Goal: Transaction & Acquisition: Purchase product/service

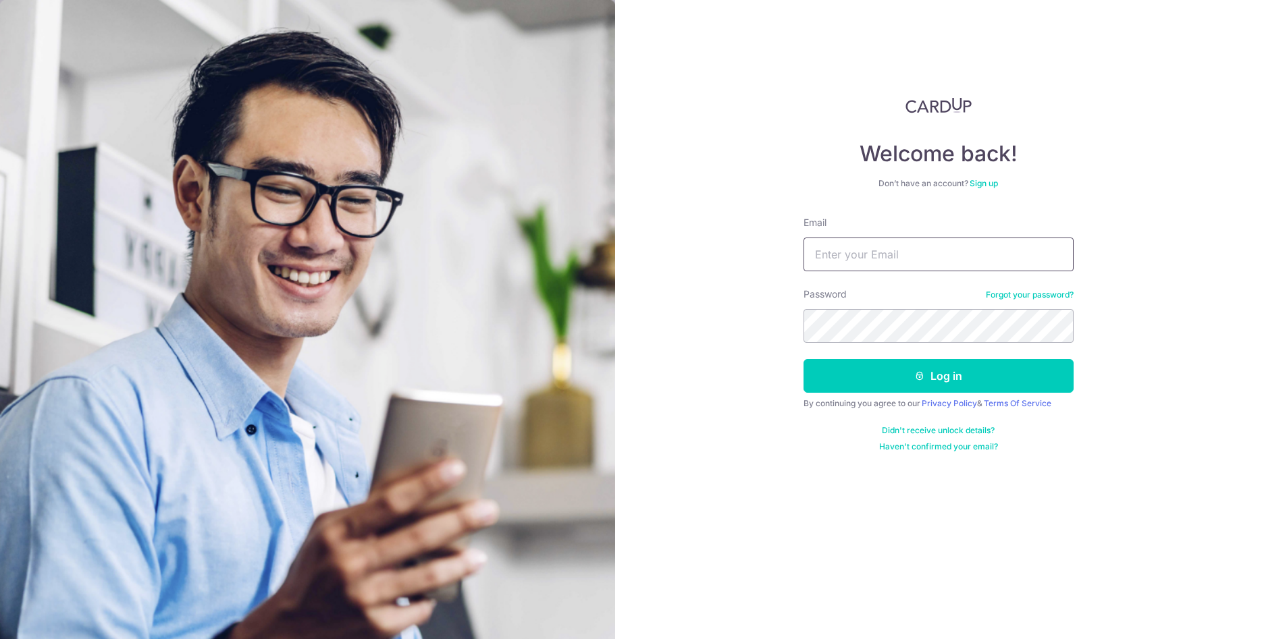
click at [884, 255] on input "Email" at bounding box center [938, 255] width 270 height 34
type input "[EMAIL_ADDRESS][DOMAIN_NAME]"
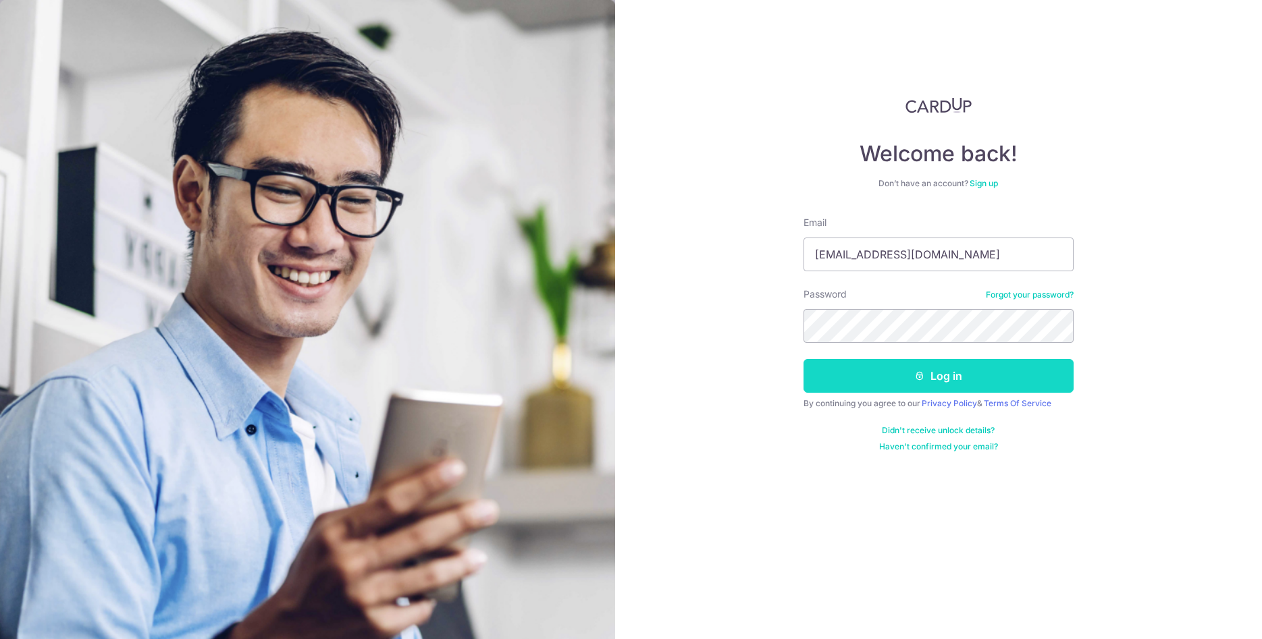
click at [936, 375] on button "Log in" at bounding box center [938, 376] width 270 height 34
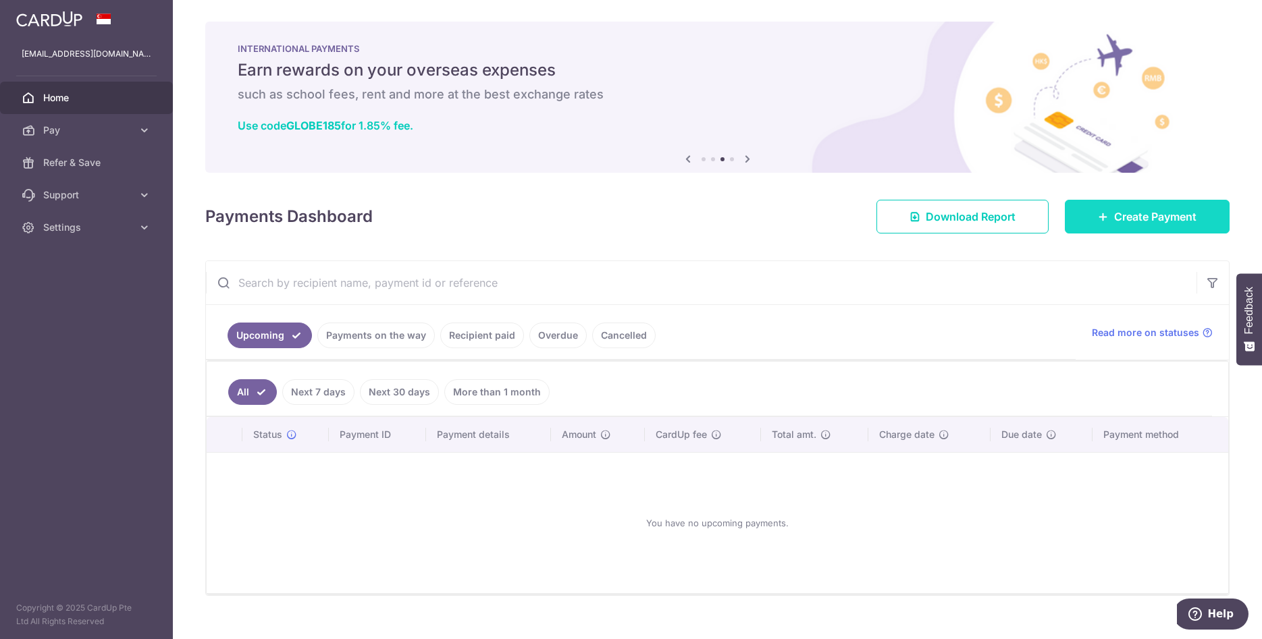
click at [1150, 220] on span "Create Payment" at bounding box center [1155, 217] width 82 height 16
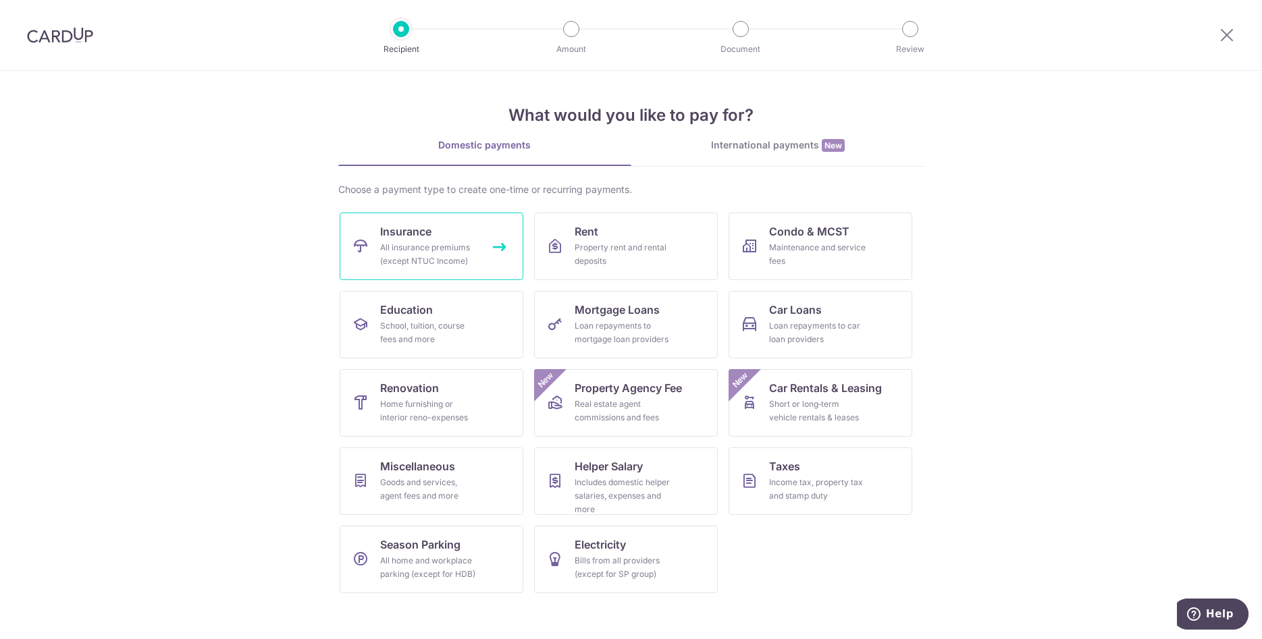
click at [406, 250] on div "All insurance premiums (except NTUC Income)" at bounding box center [428, 254] width 97 height 27
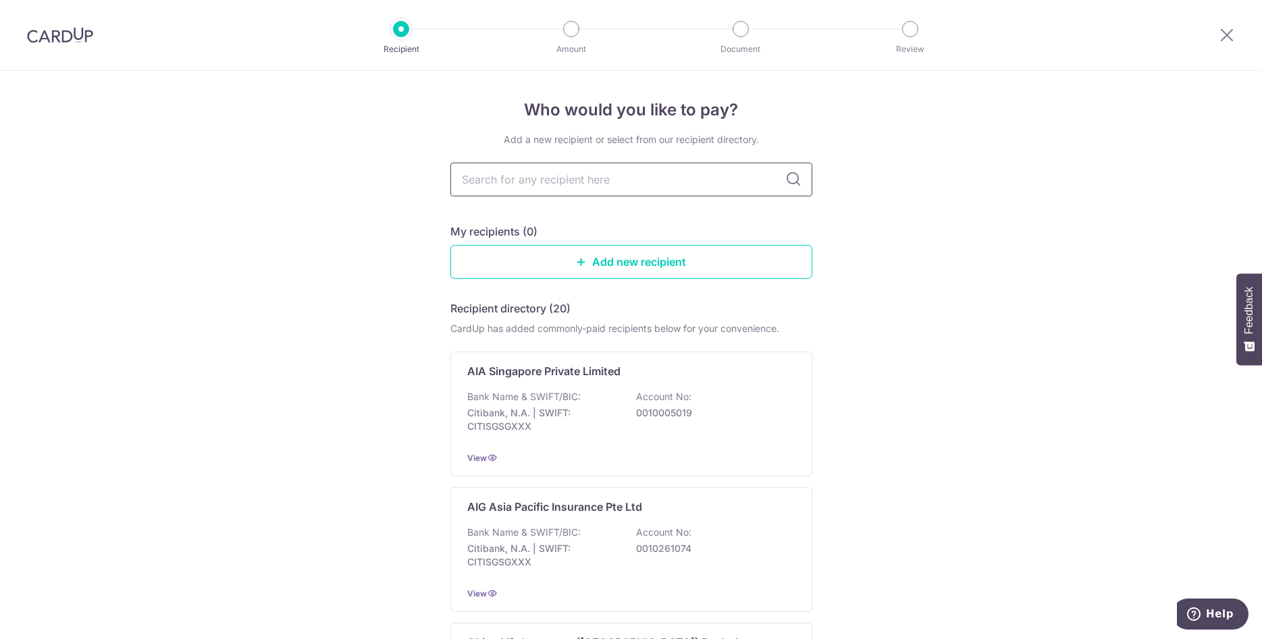
click at [597, 182] on input "text" at bounding box center [631, 180] width 362 height 34
click at [679, 429] on div "Bank Name & SWIFT/BIC: Citibank, N.A. | SWIFT: CITISGSGXXX Account No: 00100050…" at bounding box center [631, 415] width 328 height 50
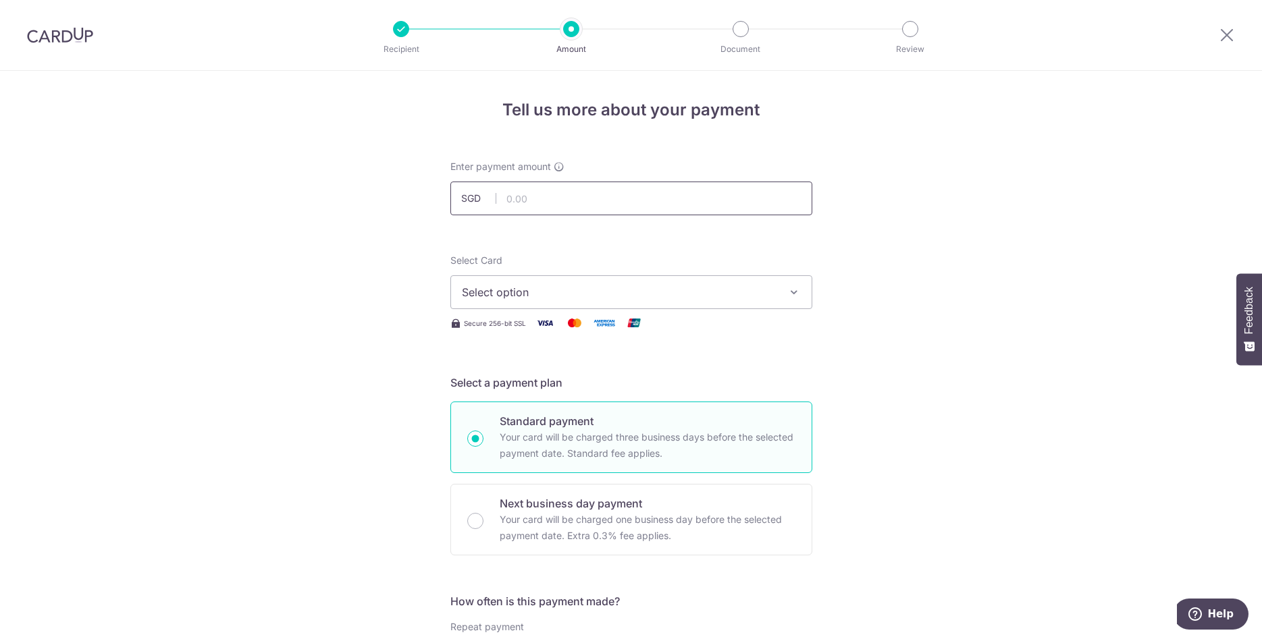
click at [577, 196] on input "text" at bounding box center [631, 199] width 362 height 34
click at [562, 200] on input "text" at bounding box center [631, 199] width 362 height 34
type input "3,031.00"
click at [561, 290] on span "Select option" at bounding box center [619, 292] width 315 height 16
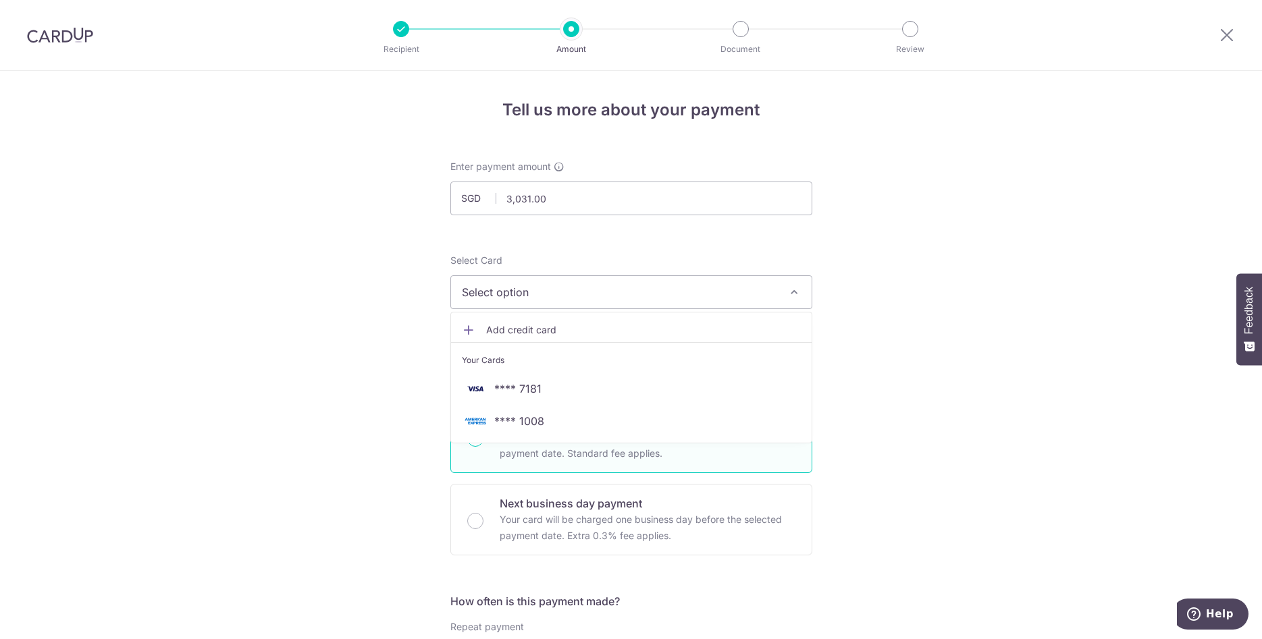
click at [520, 329] on span "Add credit card" at bounding box center [643, 329] width 315 height 13
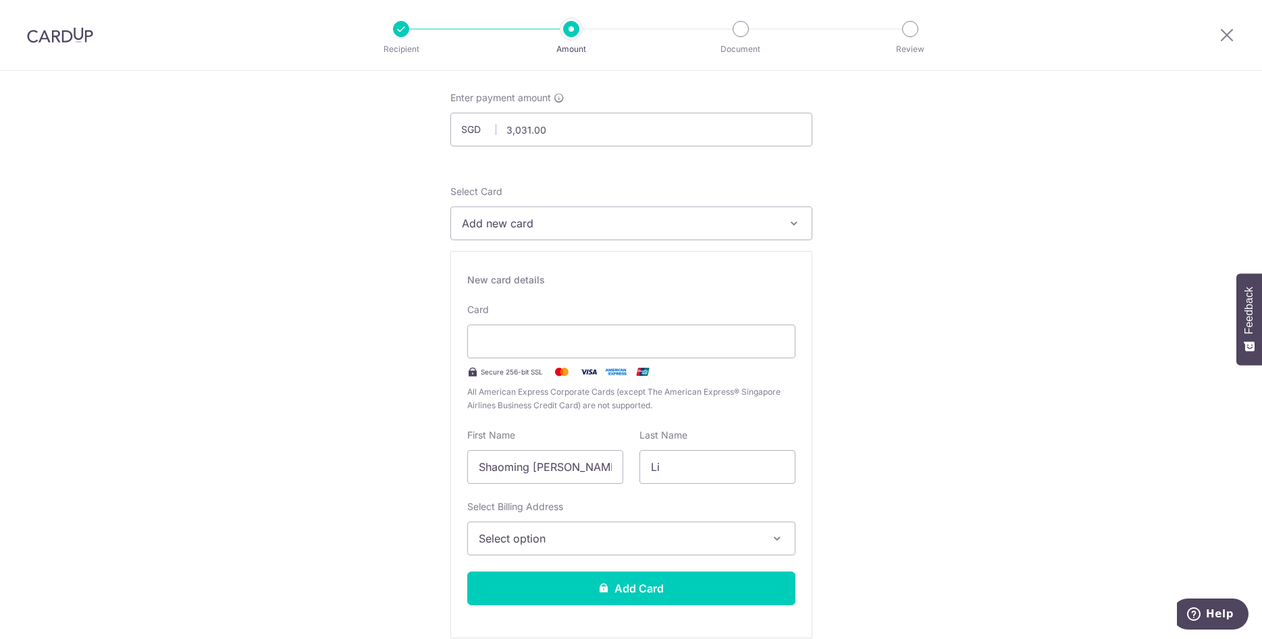
scroll to position [138, 0]
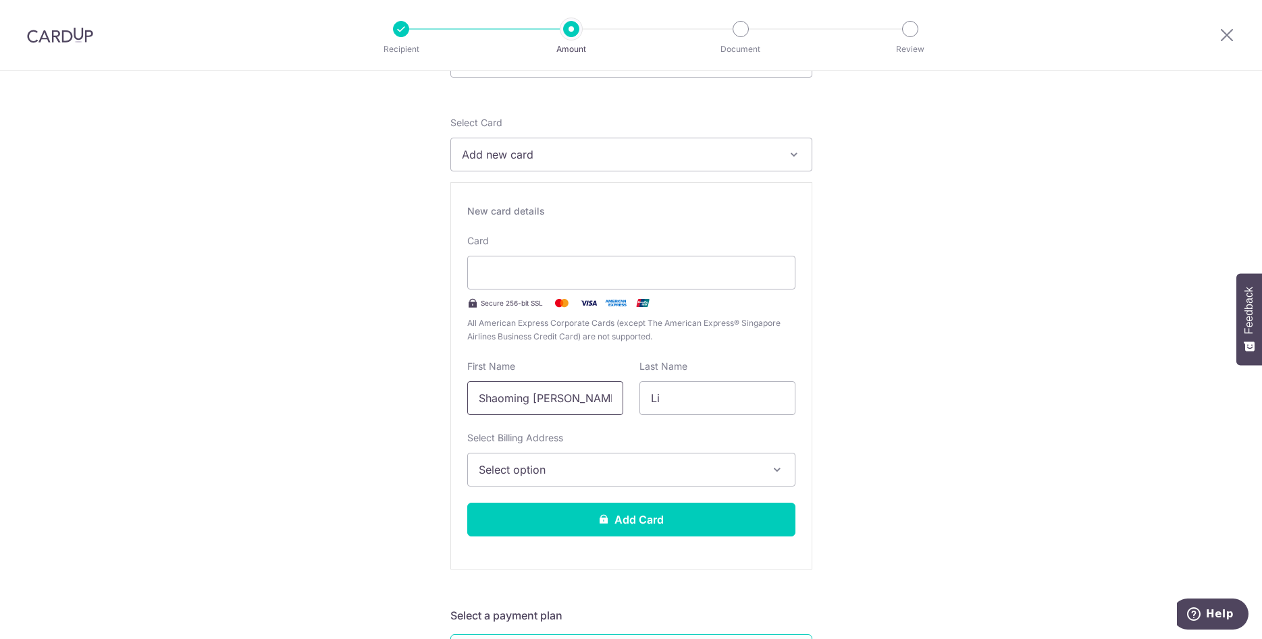
drag, startPoint x: 531, startPoint y: 396, endPoint x: 277, endPoint y: 403, distance: 254.6
click at [467, 403] on input "Shaoming [PERSON_NAME]" at bounding box center [545, 398] width 156 height 34
type input "Ethan"
click at [607, 475] on span "Select option" at bounding box center [619, 470] width 281 height 16
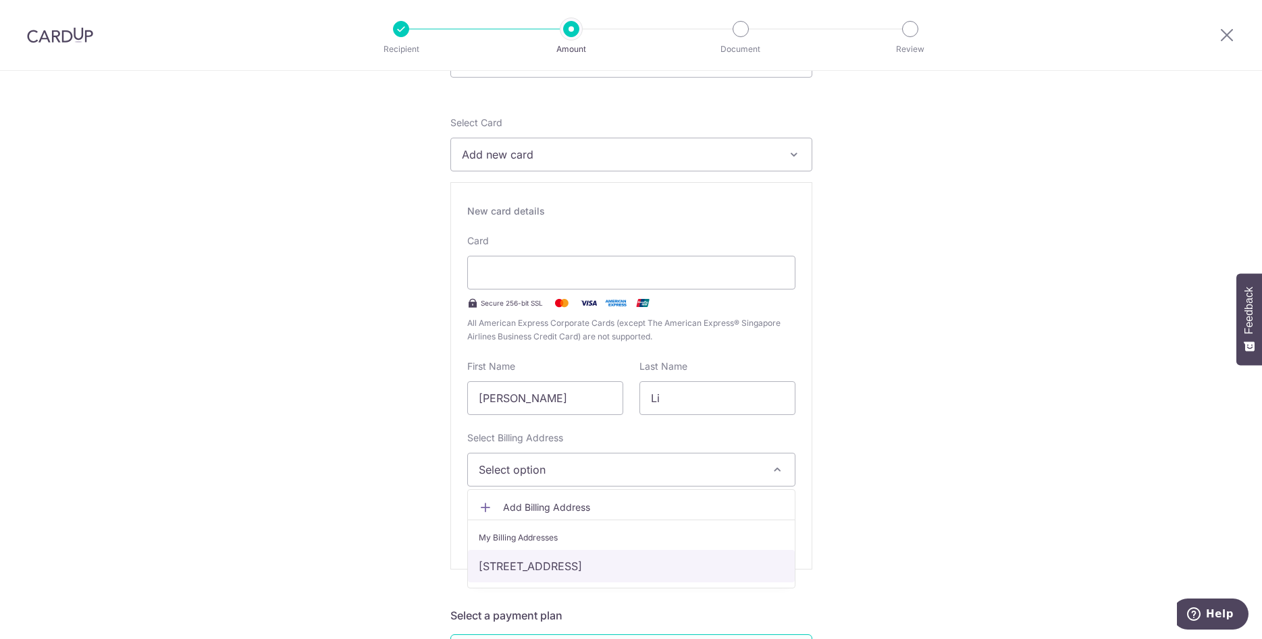
click at [591, 574] on link "29 Chepstow Close, Singapore, Singapore-558701" at bounding box center [631, 566] width 327 height 32
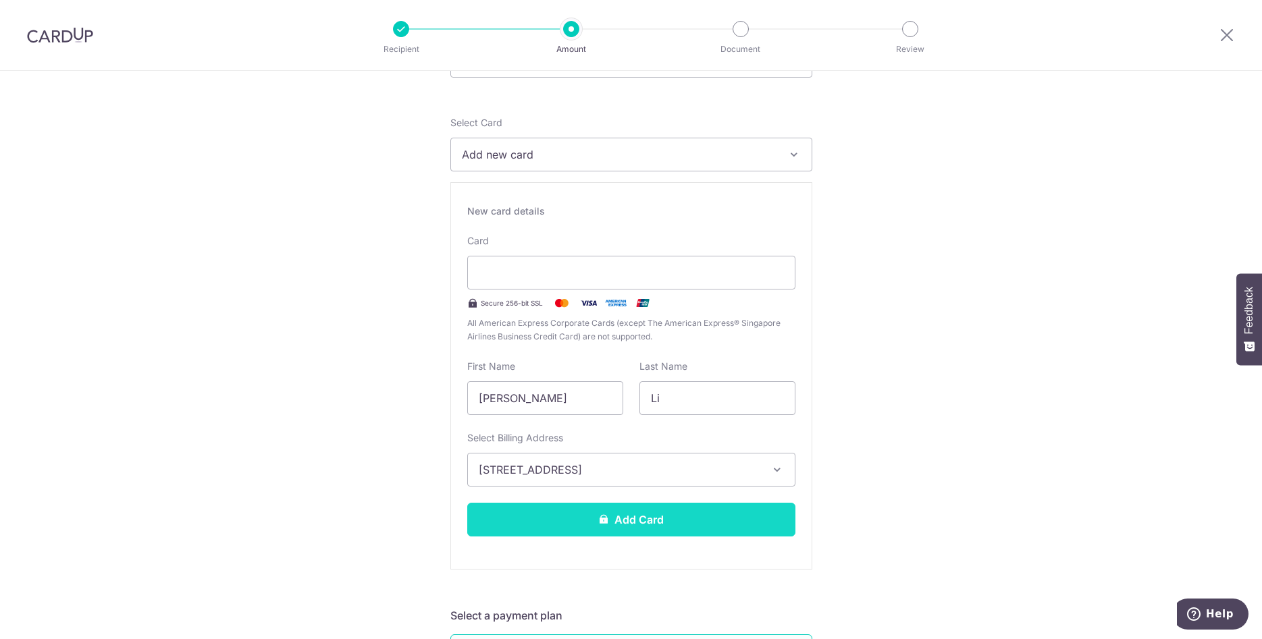
click at [657, 520] on button "Add Card" at bounding box center [631, 520] width 328 height 34
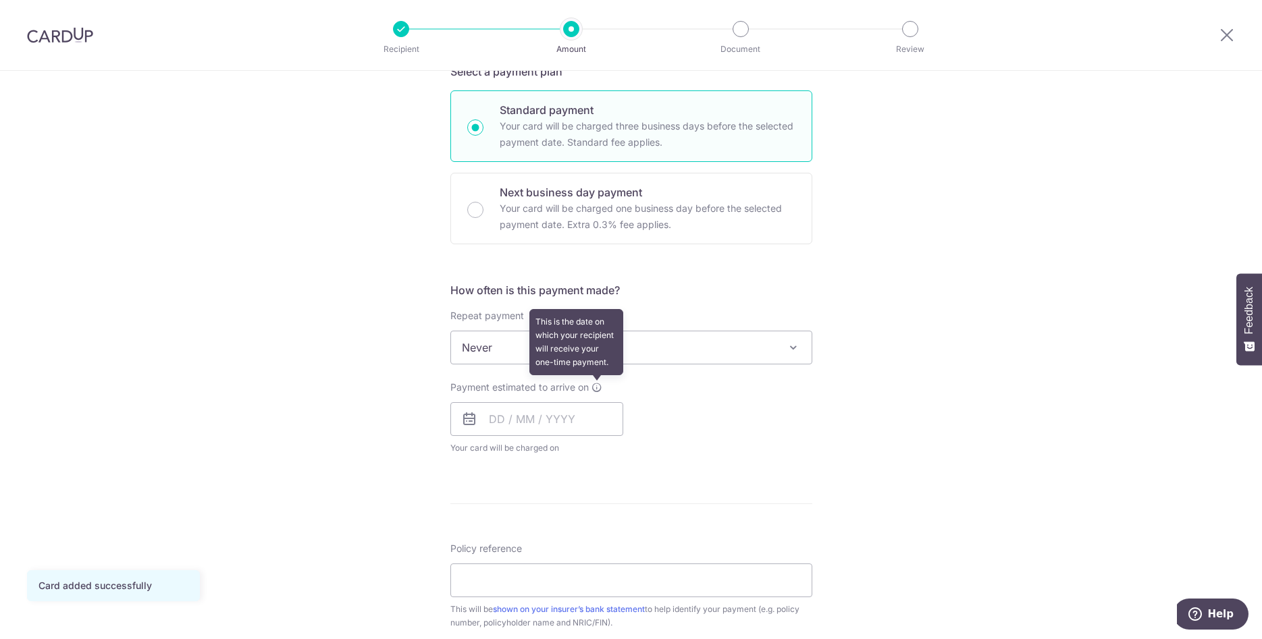
scroll to position [344, 0]
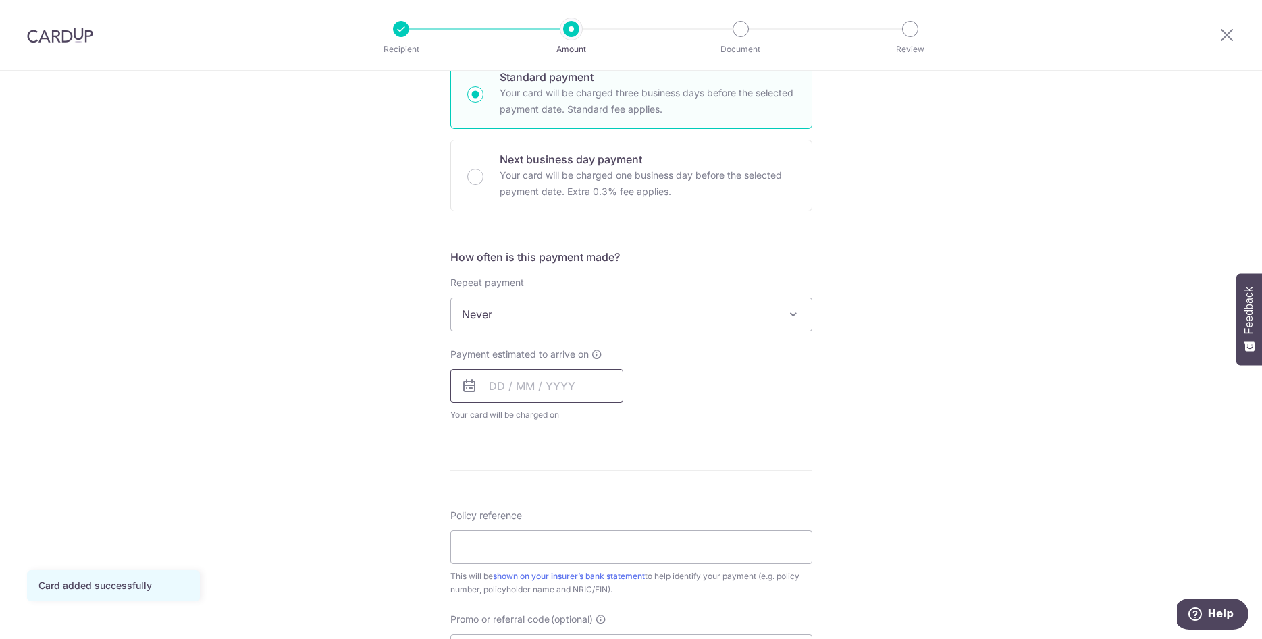
click at [535, 387] on input "text" at bounding box center [536, 386] width 173 height 34
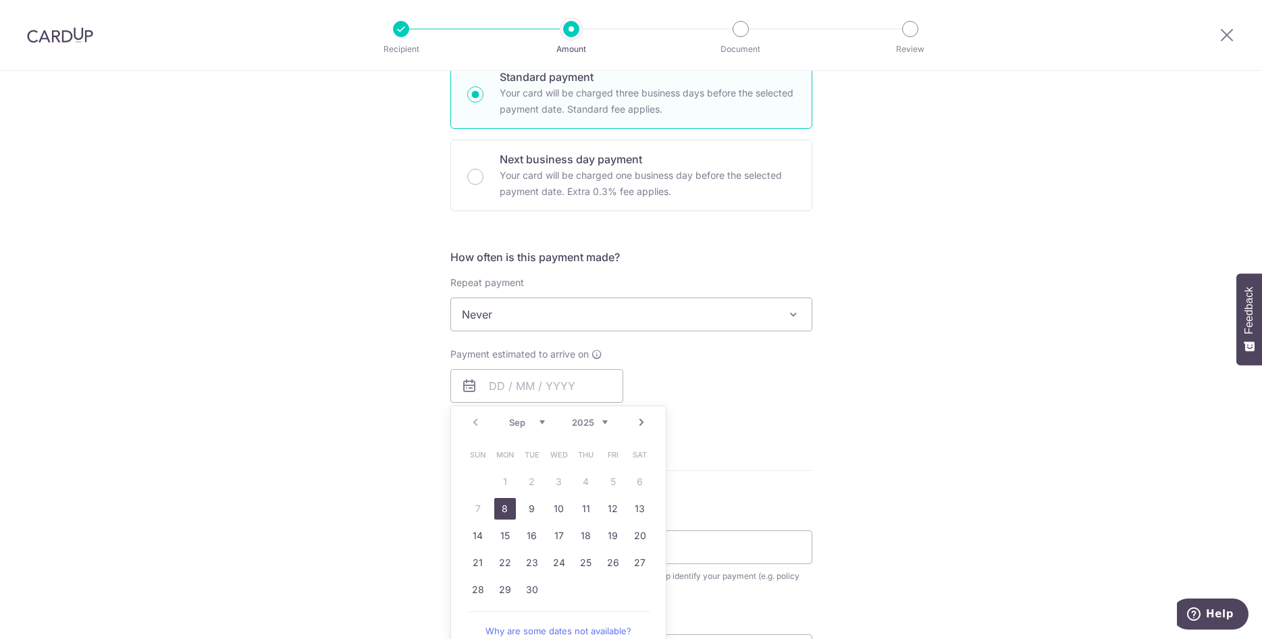
click at [506, 510] on link "8" at bounding box center [505, 509] width 22 height 22
type input "[DATE]"
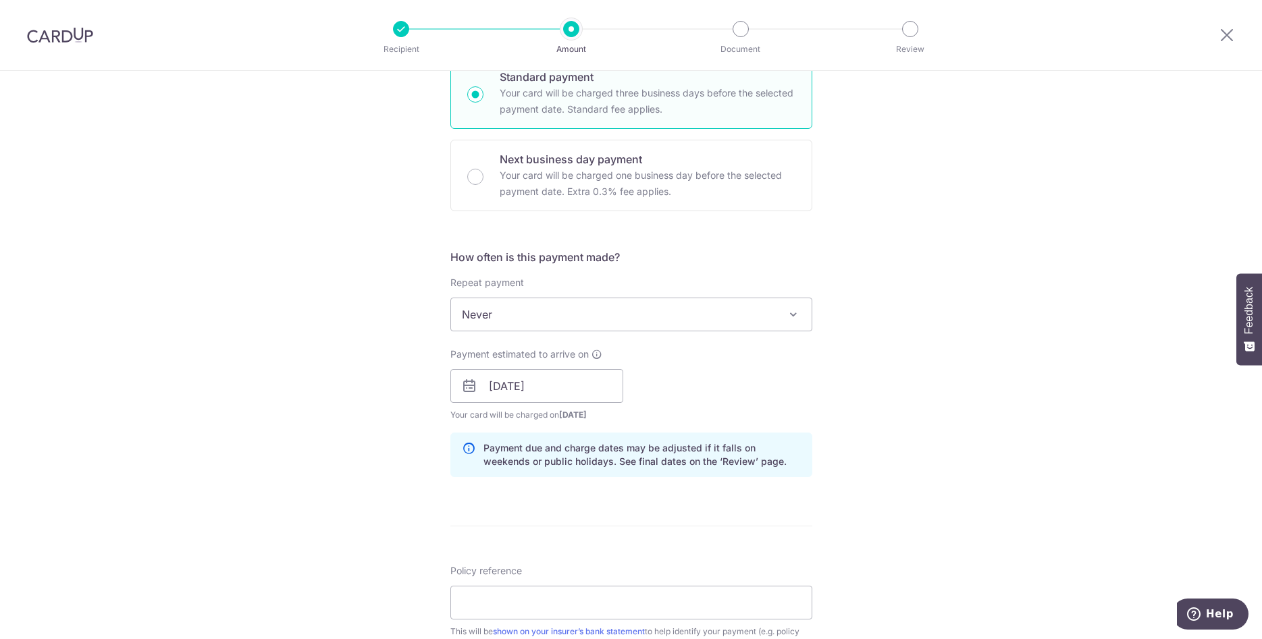
click at [902, 387] on div "Tell us more about your payment Enter payment amount SGD 3,031.00 3031.00 Card …" at bounding box center [631, 365] width 1262 height 1276
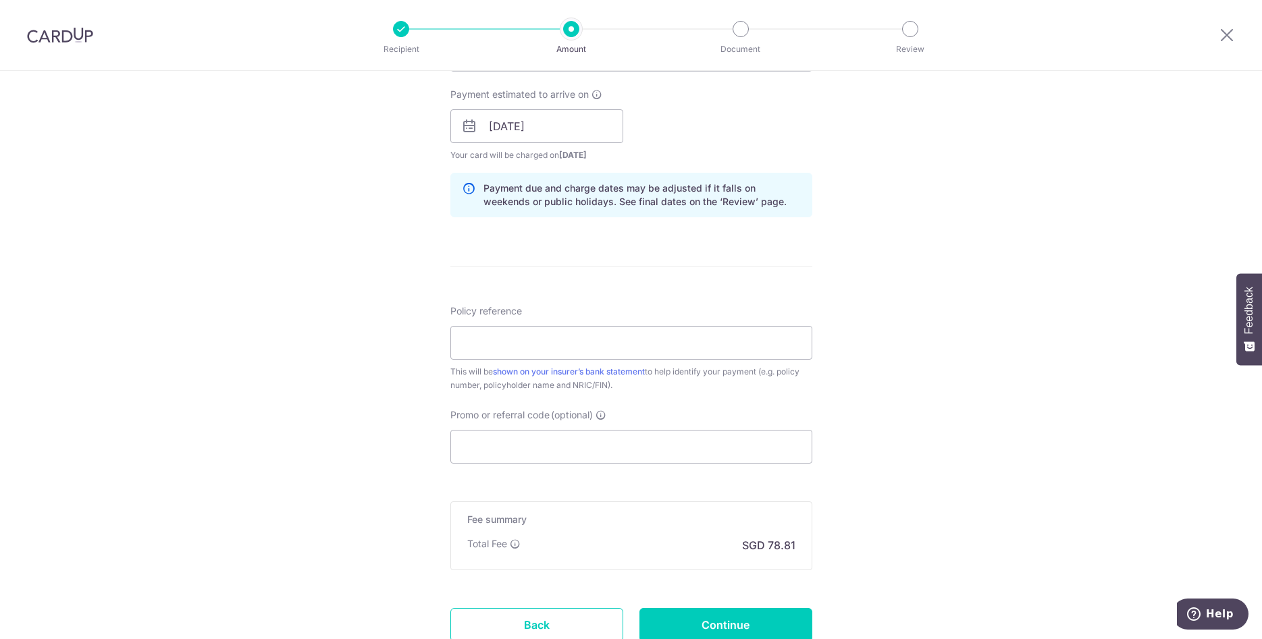
scroll to position [620, 0]
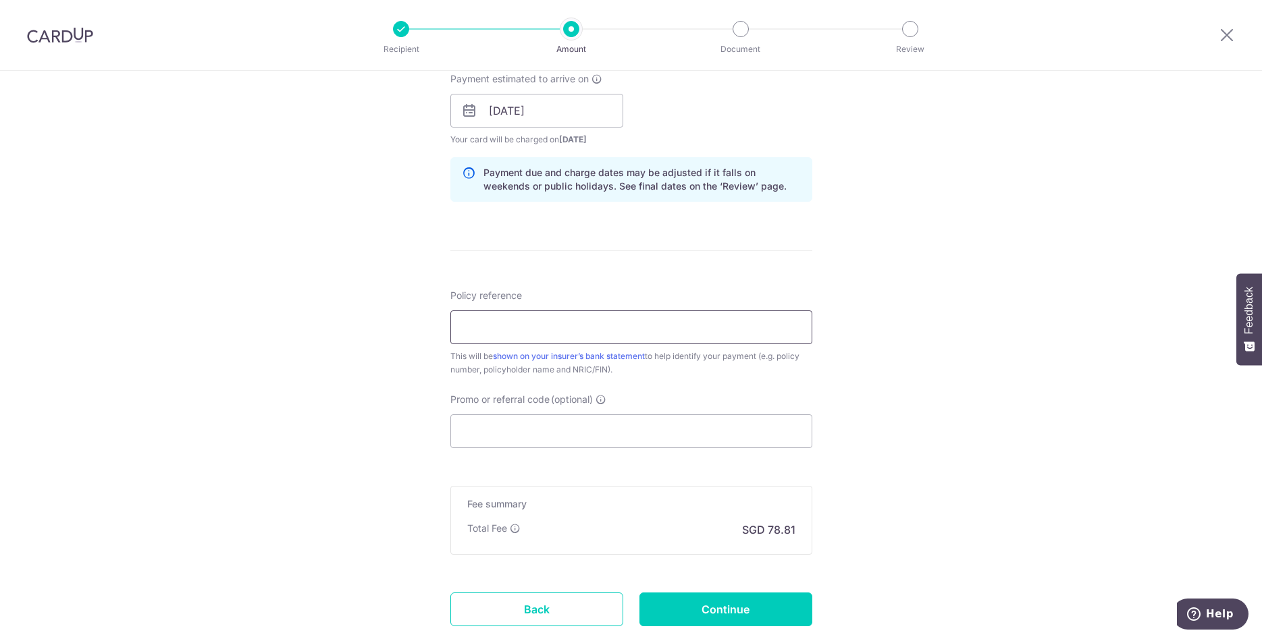
click at [713, 321] on input "Policy reference" at bounding box center [631, 327] width 362 height 34
type input "L543686716"
click at [603, 433] on input "Promo or referral code (optional)" at bounding box center [631, 431] width 362 height 34
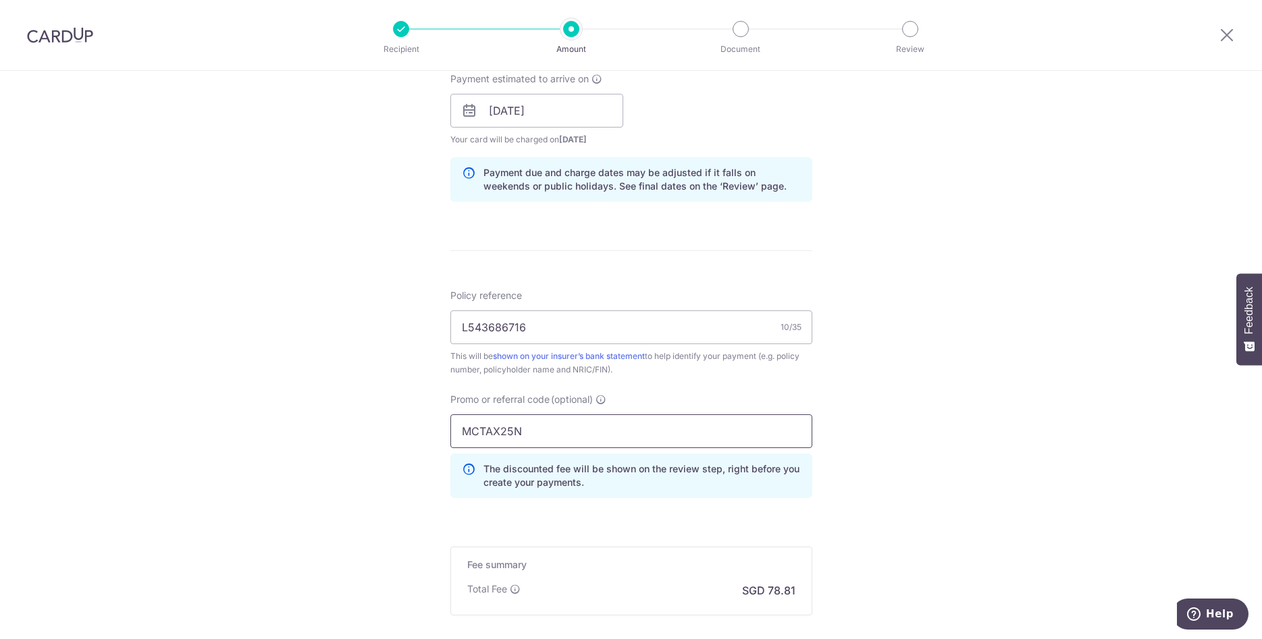
type input "MCTAX25N"
click at [1019, 427] on div "Tell us more about your payment Enter payment amount SGD 3,031.00 3031.00 Card …" at bounding box center [631, 119] width 1262 height 1337
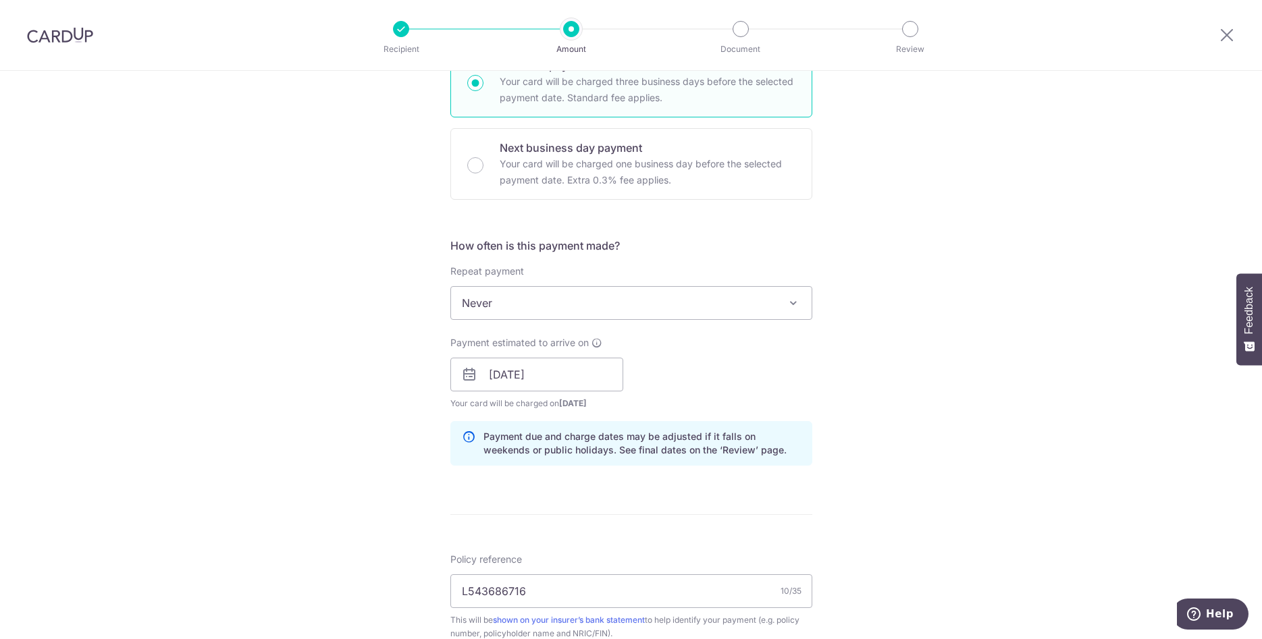
scroll to position [769, 0]
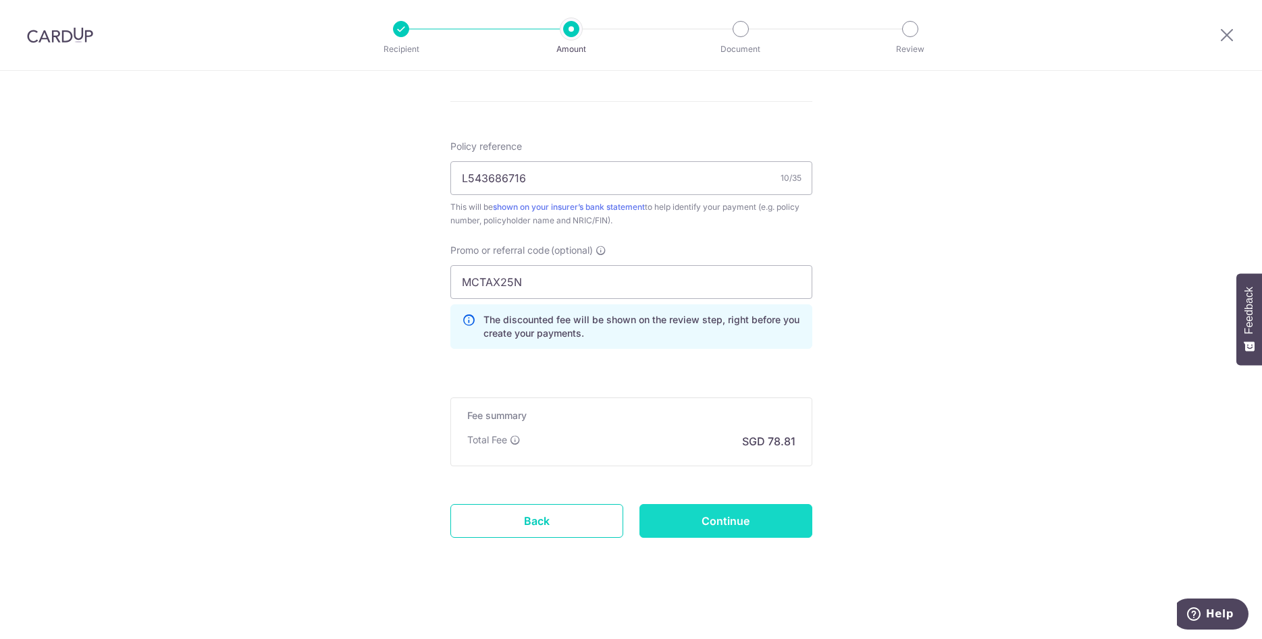
click at [757, 531] on input "Continue" at bounding box center [725, 521] width 173 height 34
type input "Create Schedule"
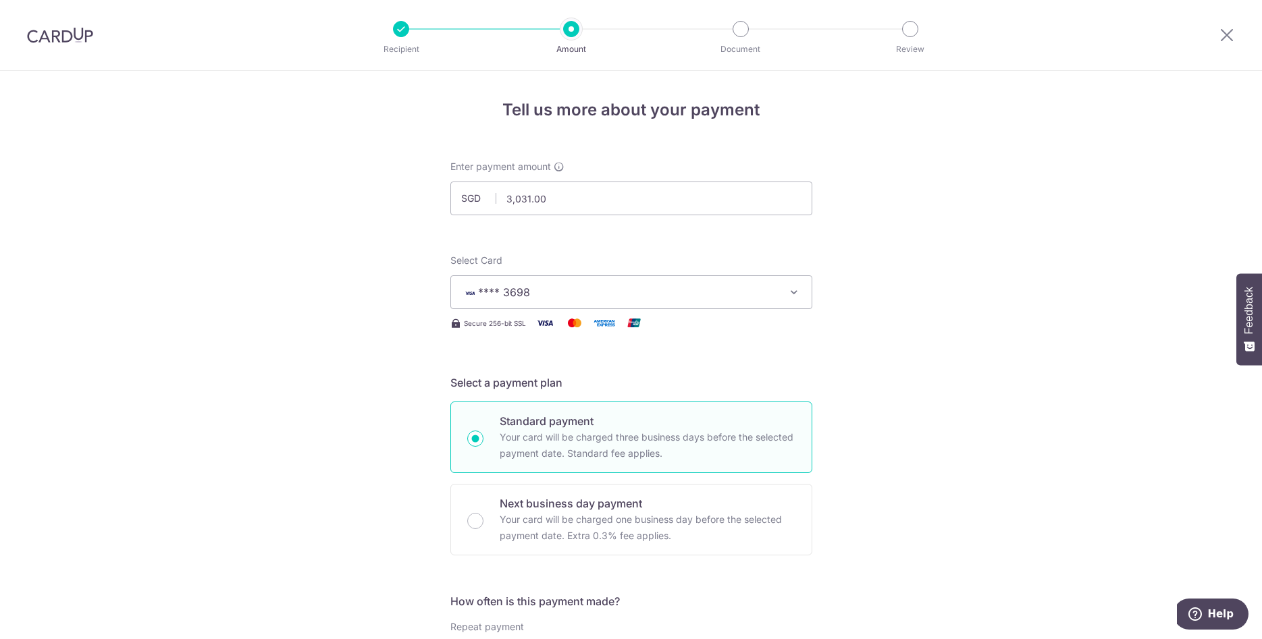
scroll to position [788, 0]
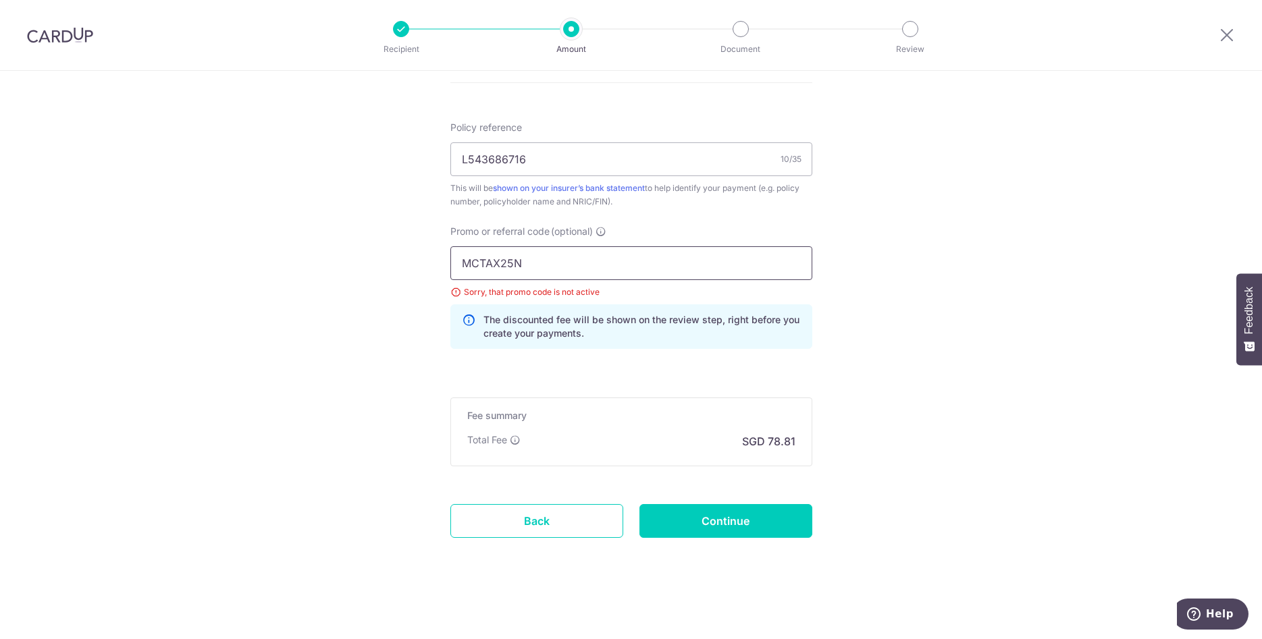
drag, startPoint x: 533, startPoint y: 262, endPoint x: 371, endPoint y: 259, distance: 162.0
click at [450, 259] on input "MCTAX25N" at bounding box center [631, 263] width 362 height 34
type input "OCBC155"
click at [794, 522] on input "Continue" at bounding box center [725, 521] width 173 height 34
type input "Update Schedule"
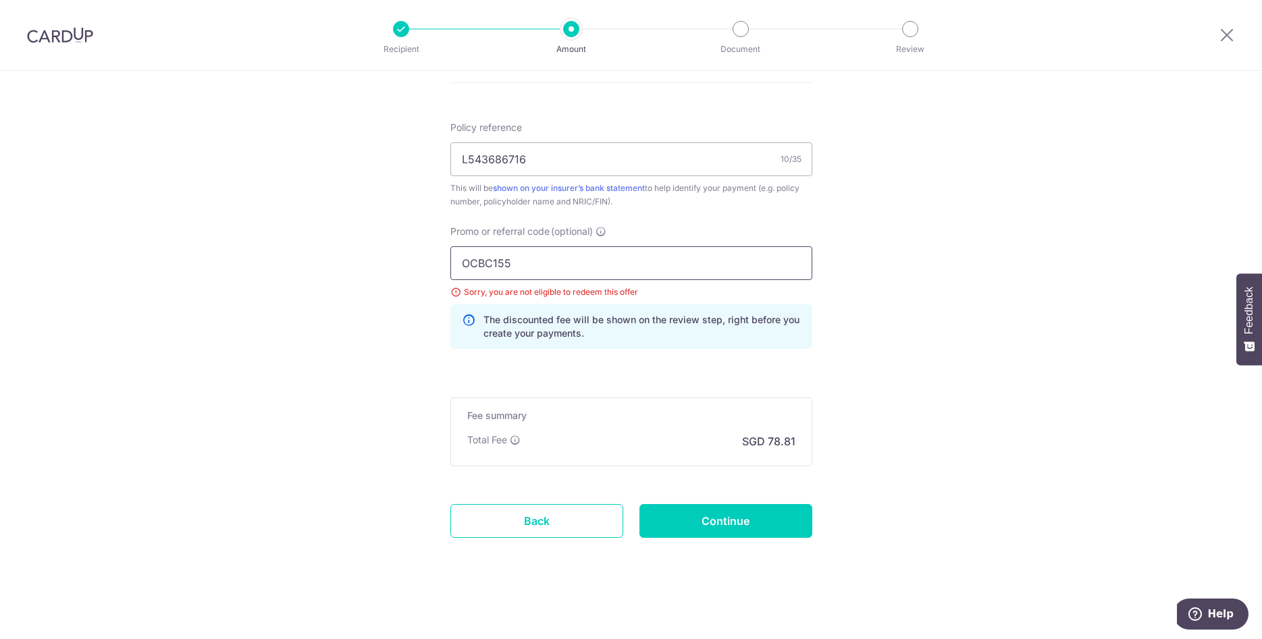
click at [499, 267] on input "OCBC155" at bounding box center [631, 263] width 362 height 34
type input "OCBC195"
click at [754, 520] on input "Continue" at bounding box center [725, 521] width 173 height 34
type input "Update Schedule"
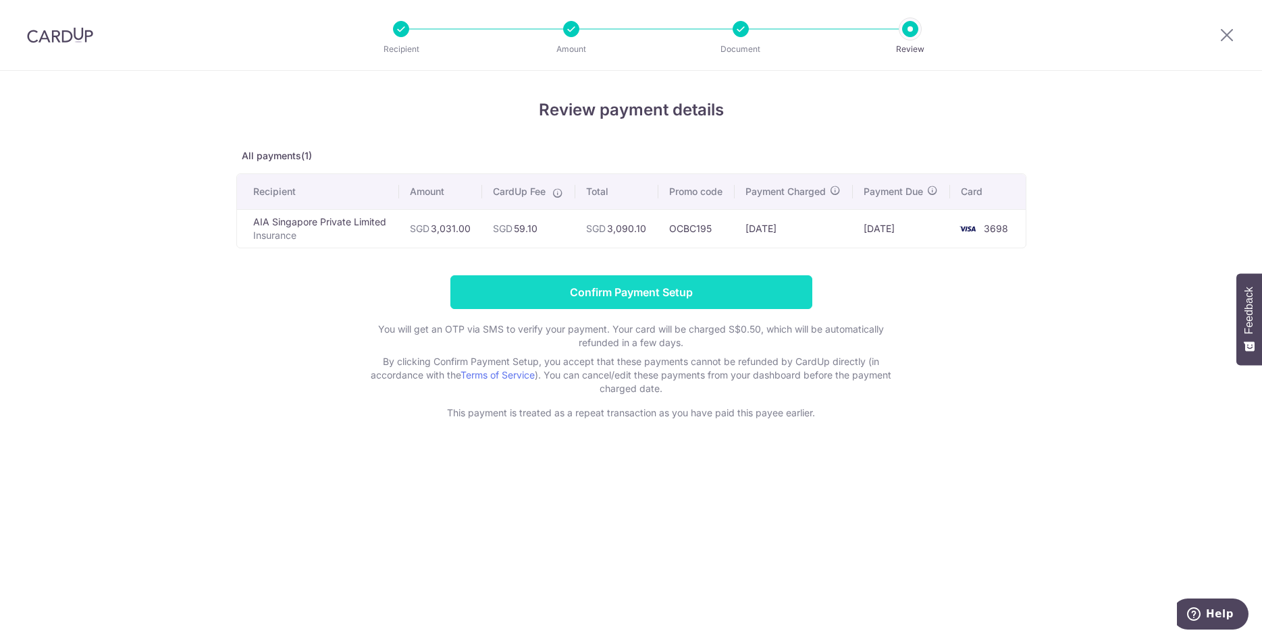
click at [709, 291] on input "Confirm Payment Setup" at bounding box center [631, 292] width 362 height 34
